Goal: Entertainment & Leisure: Consume media (video, audio)

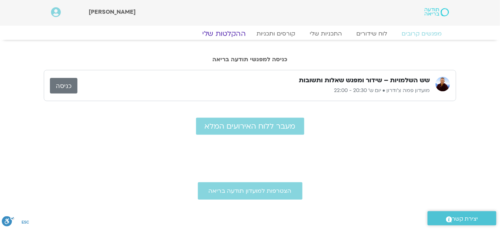
click at [232, 30] on link "ההקלטות שלי" at bounding box center [223, 33] width 61 height 9
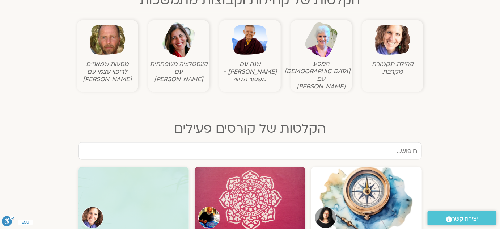
scroll to position [263, 0]
click at [251, 58] on figure "שנה עם [PERSON_NAME] - מפגשי הליווי" at bounding box center [250, 52] width 58 height 61
click at [251, 64] on figcaption "שנה עם [PERSON_NAME] - מפגשי הליווי" at bounding box center [250, 71] width 58 height 23
click at [254, 51] on img at bounding box center [250, 40] width 36 height 36
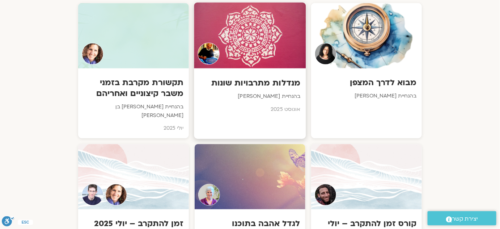
scroll to position [427, 0]
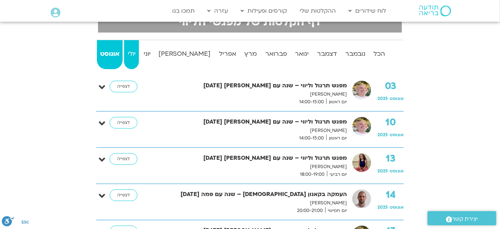
click at [139, 56] on strong "יולי" at bounding box center [131, 53] width 14 height 11
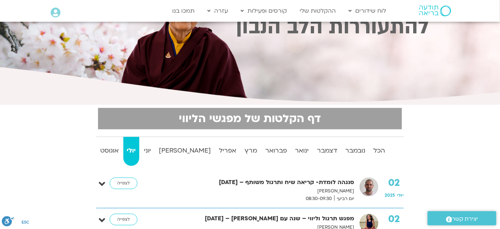
scroll to position [65, 0]
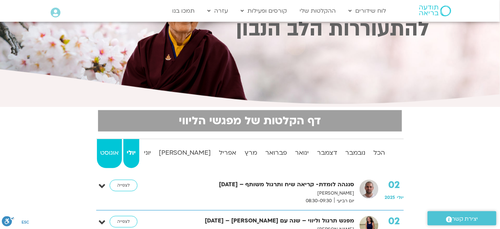
click at [114, 152] on strong "אוגוסט" at bounding box center [109, 152] width 25 height 11
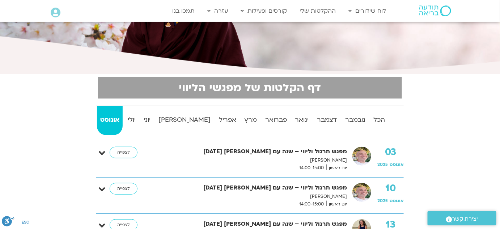
scroll to position [131, 0]
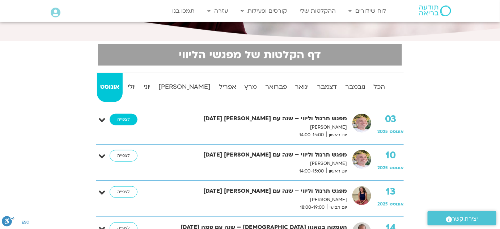
click at [121, 118] on link "לצפייה" at bounding box center [124, 120] width 28 height 12
